Goal: Task Accomplishment & Management: Use online tool/utility

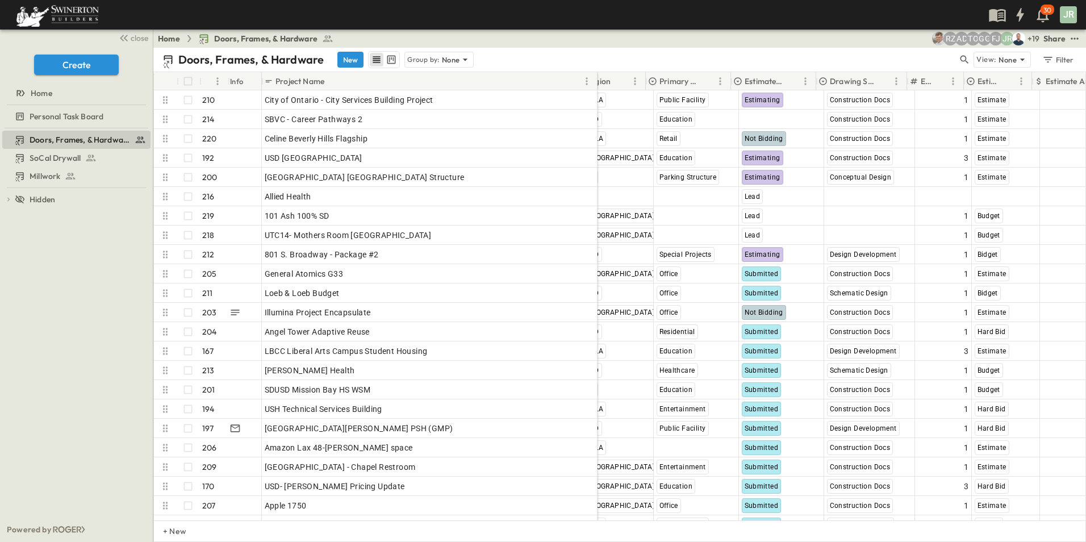
scroll to position [0, 399]
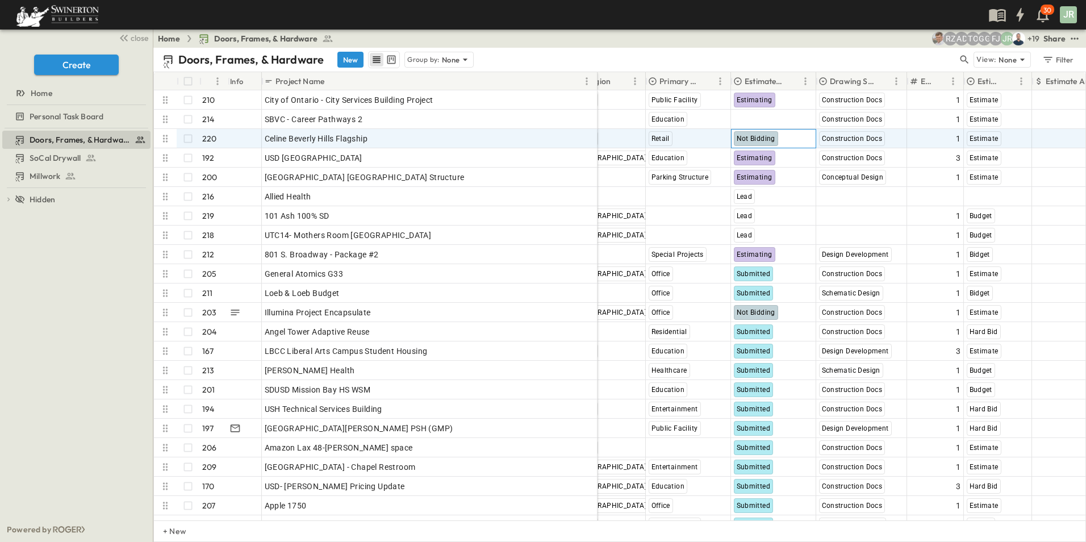
click at [768, 139] on span "Not Bidding" at bounding box center [756, 139] width 39 height 8
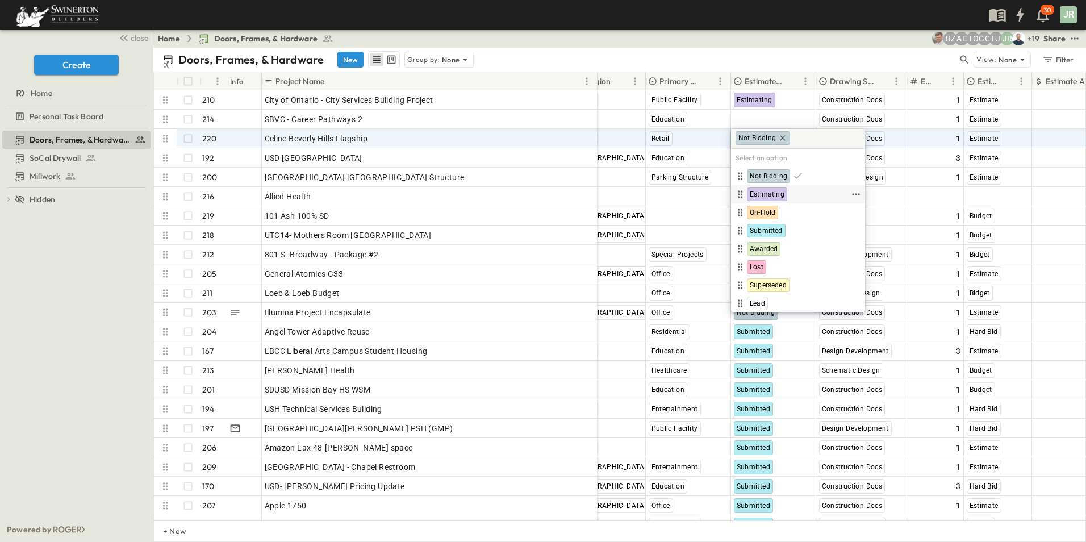
click at [774, 191] on span "Estimating" at bounding box center [767, 194] width 35 height 9
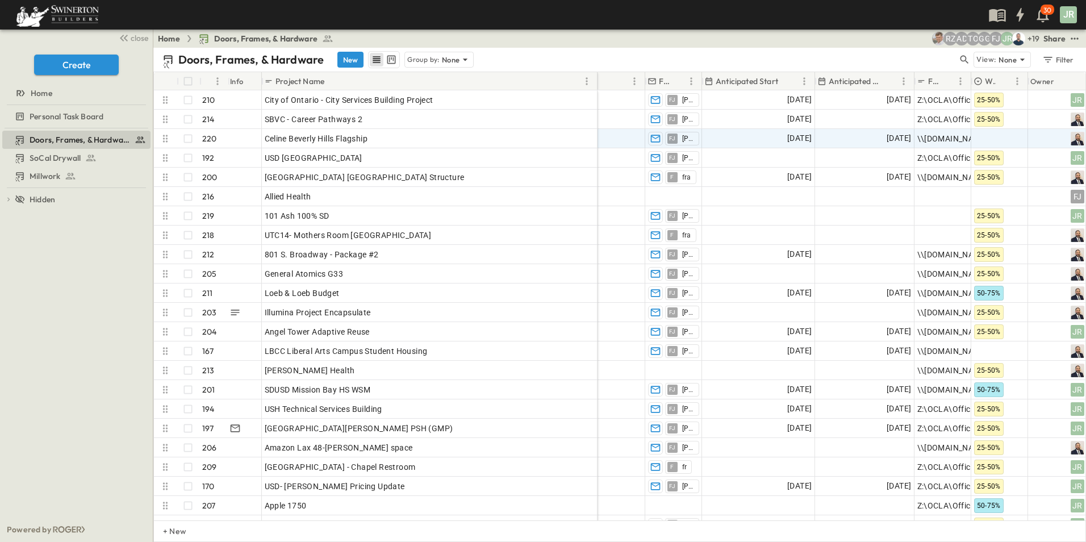
scroll to position [0, 1134]
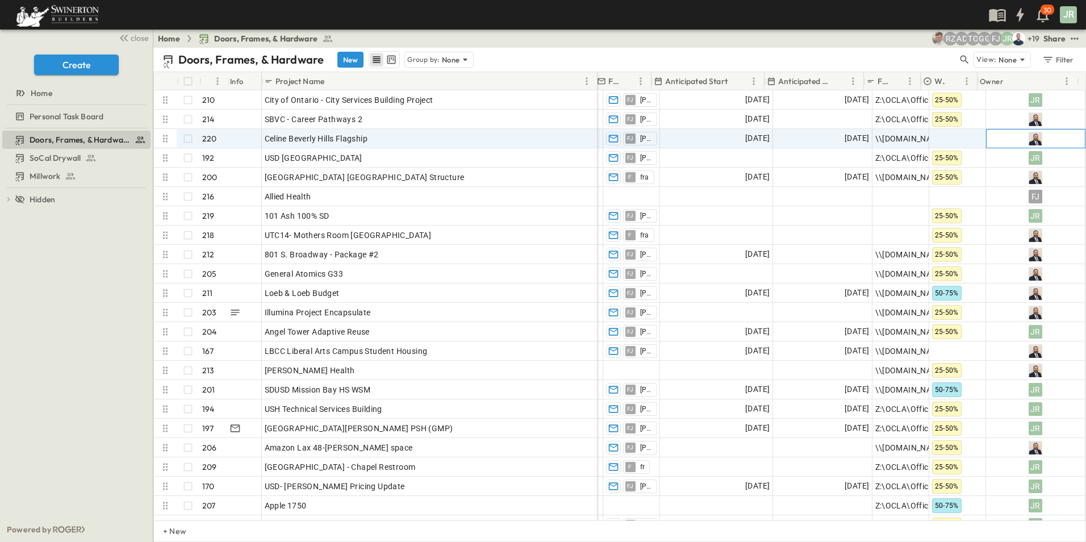
click at [1031, 138] on img at bounding box center [1036, 139] width 14 height 14
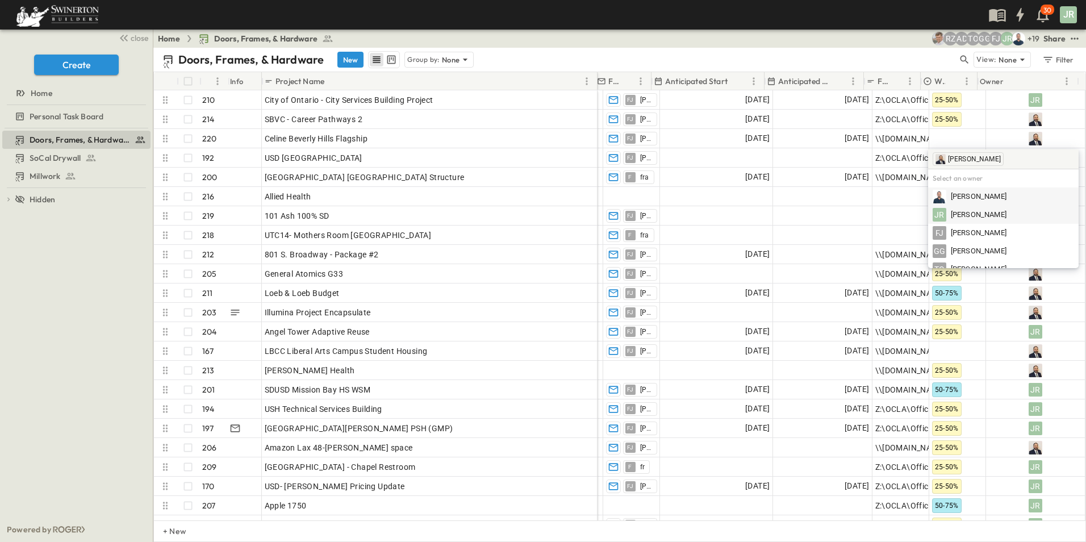
click at [990, 214] on span "Joshua Russell" at bounding box center [979, 215] width 56 height 11
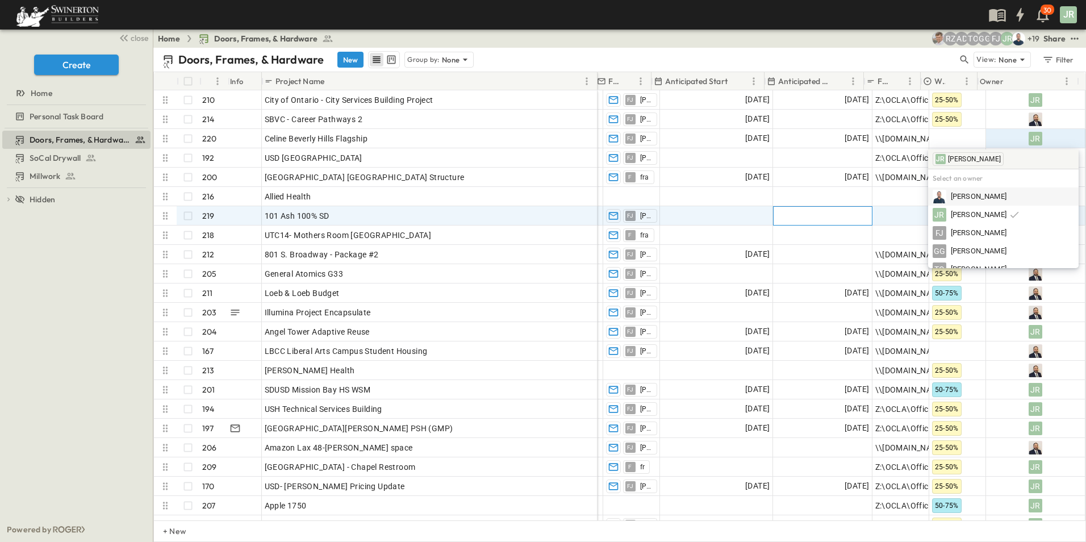
click at [774, 211] on div "Add Date" at bounding box center [823, 216] width 98 height 18
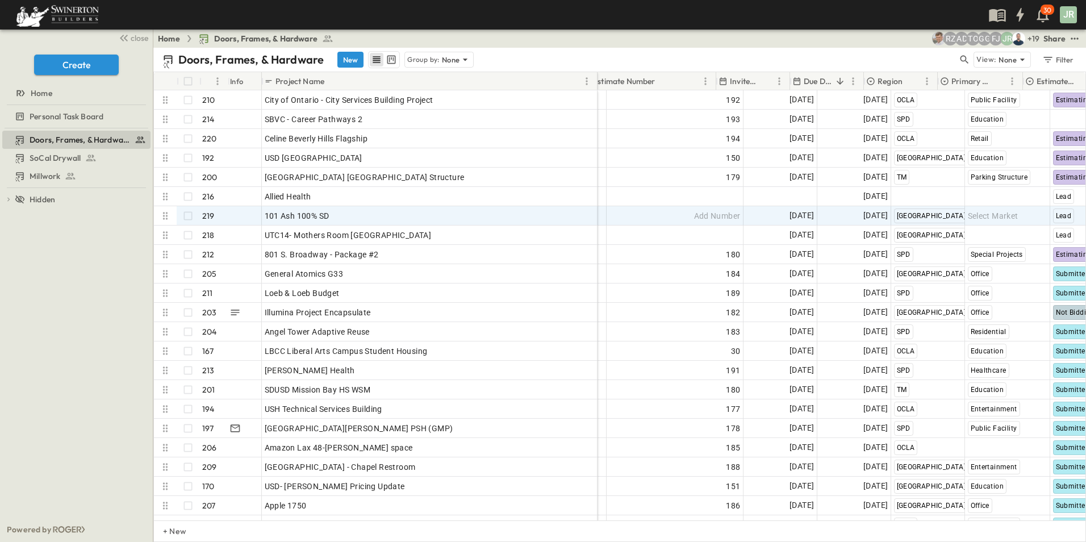
scroll to position [0, 156]
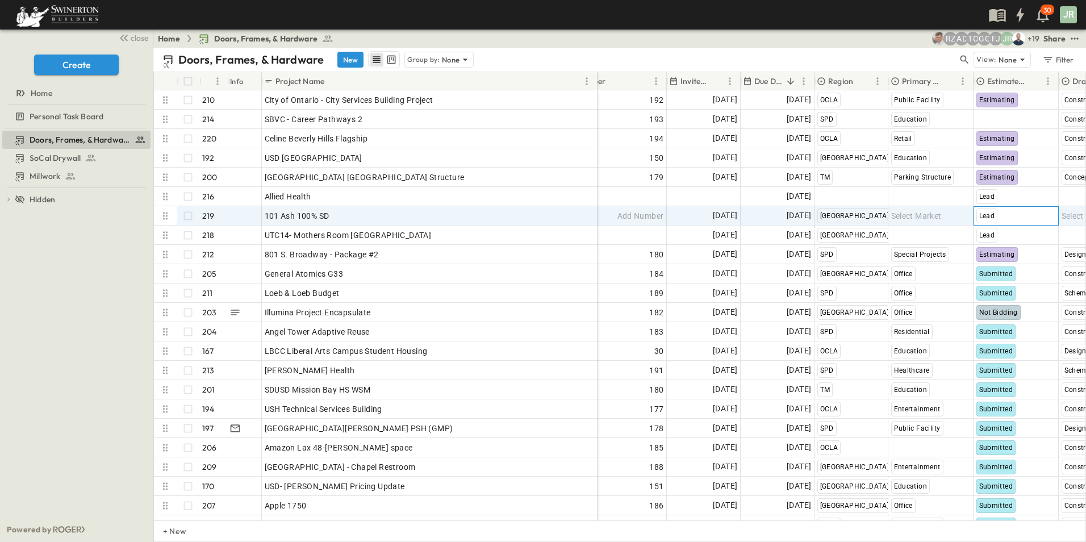
click at [995, 218] on div "Lead" at bounding box center [988, 216] width 22 height 15
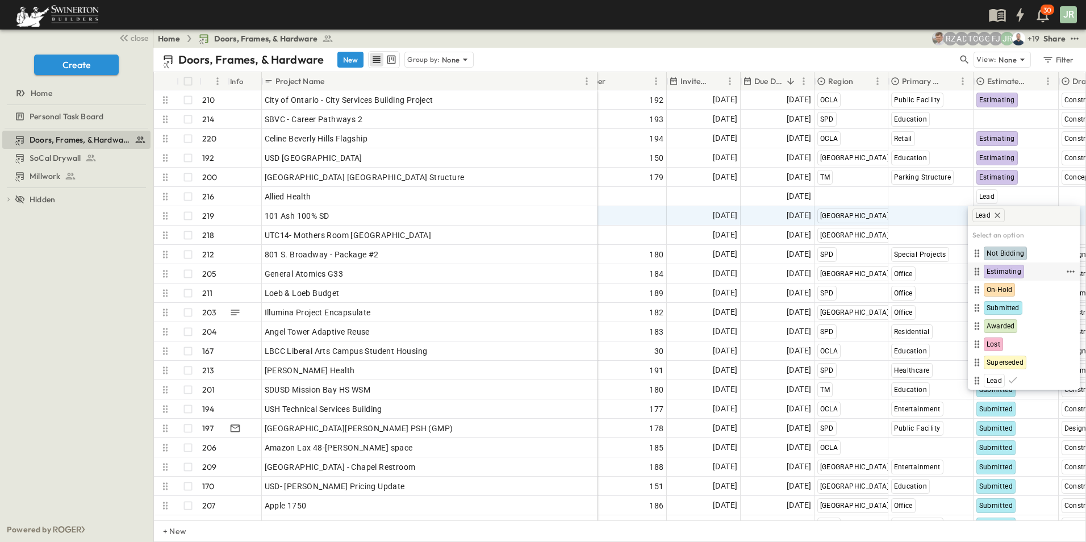
click at [1018, 270] on span "Estimating" at bounding box center [1004, 271] width 35 height 9
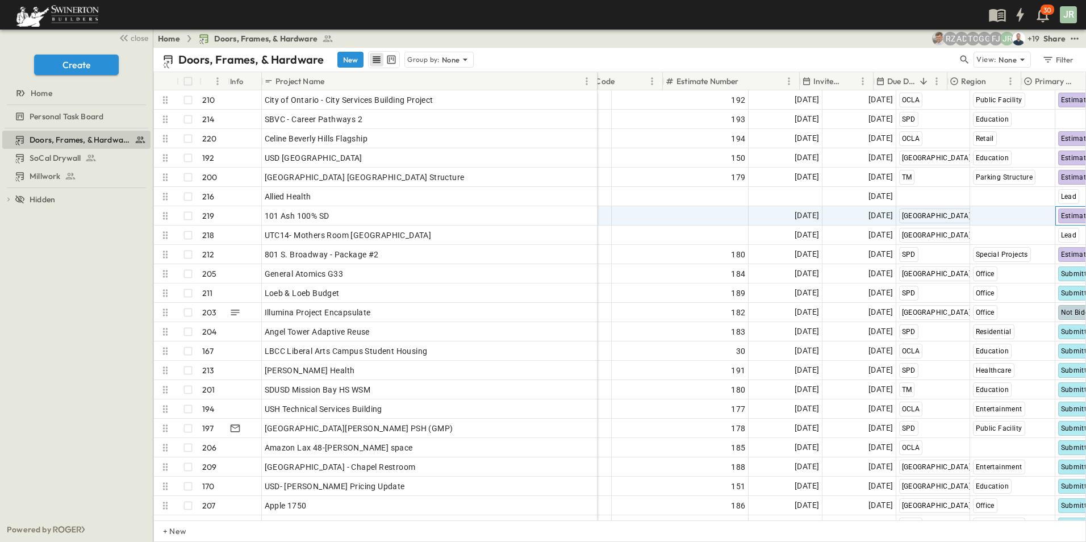
scroll to position [0, 0]
